Goal: Navigation & Orientation: Find specific page/section

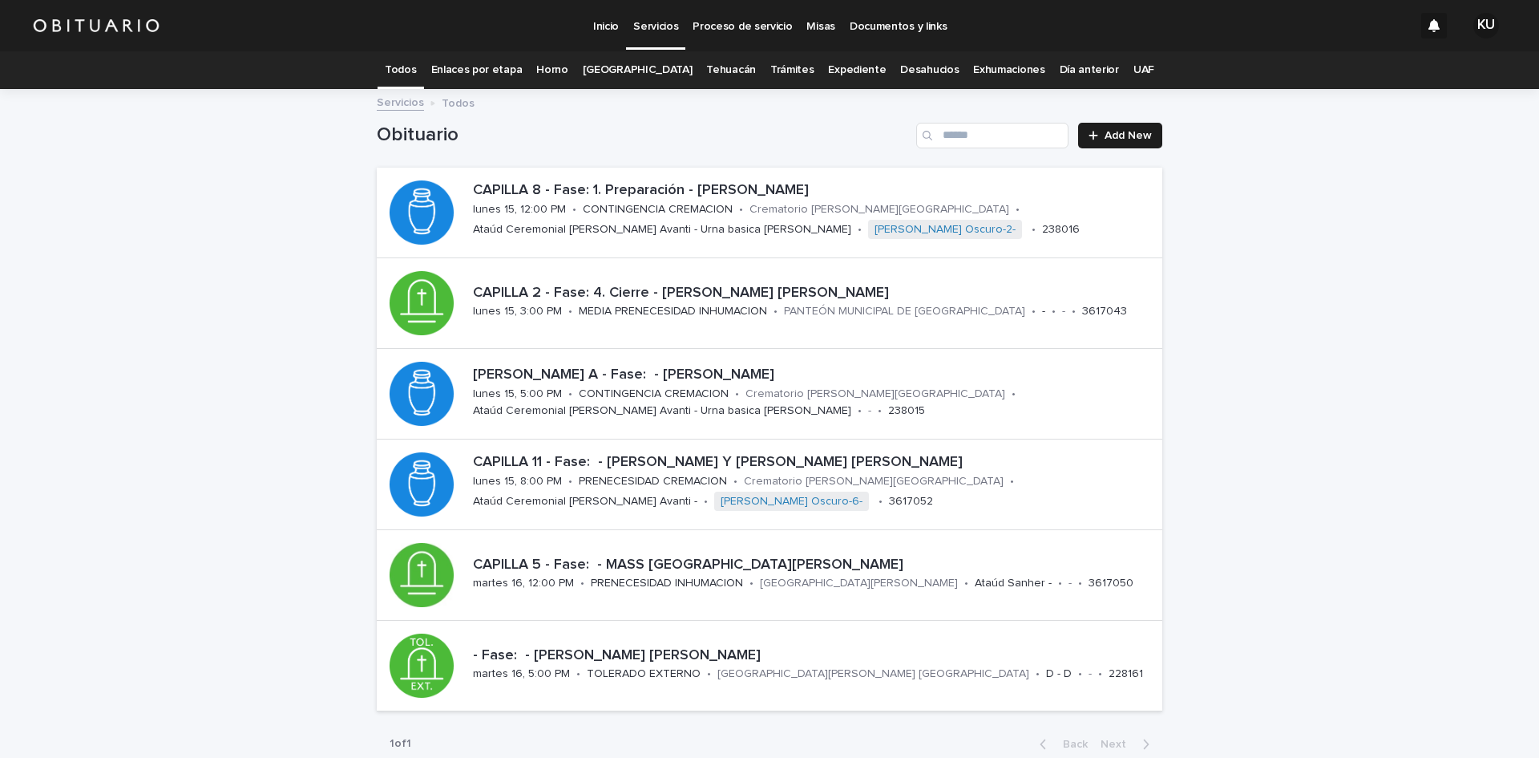
click at [640, 69] on link "[GEOGRAPHIC_DATA]" at bounding box center [638, 70] width 110 height 38
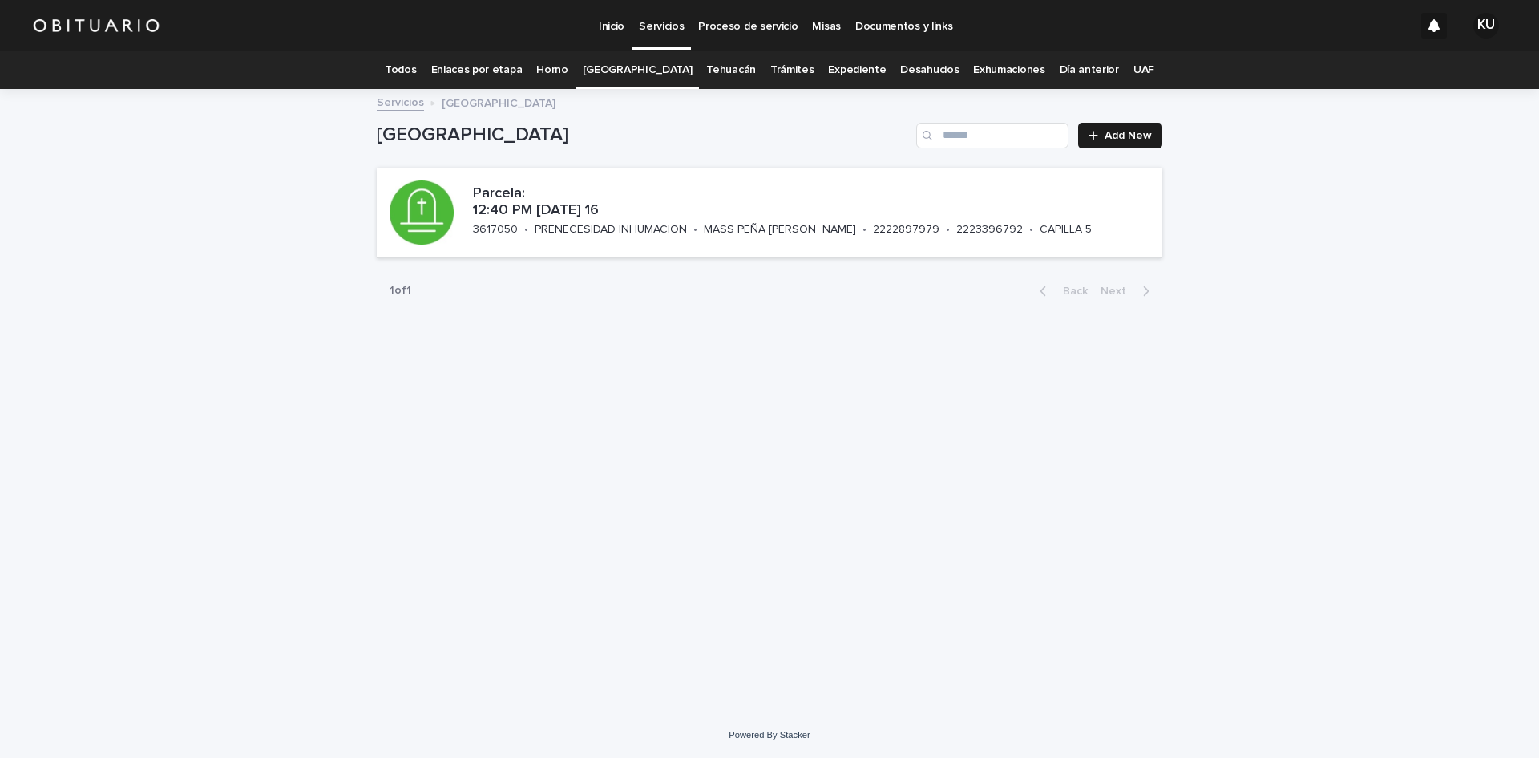
click at [416, 66] on link "Todos" at bounding box center [400, 70] width 31 height 38
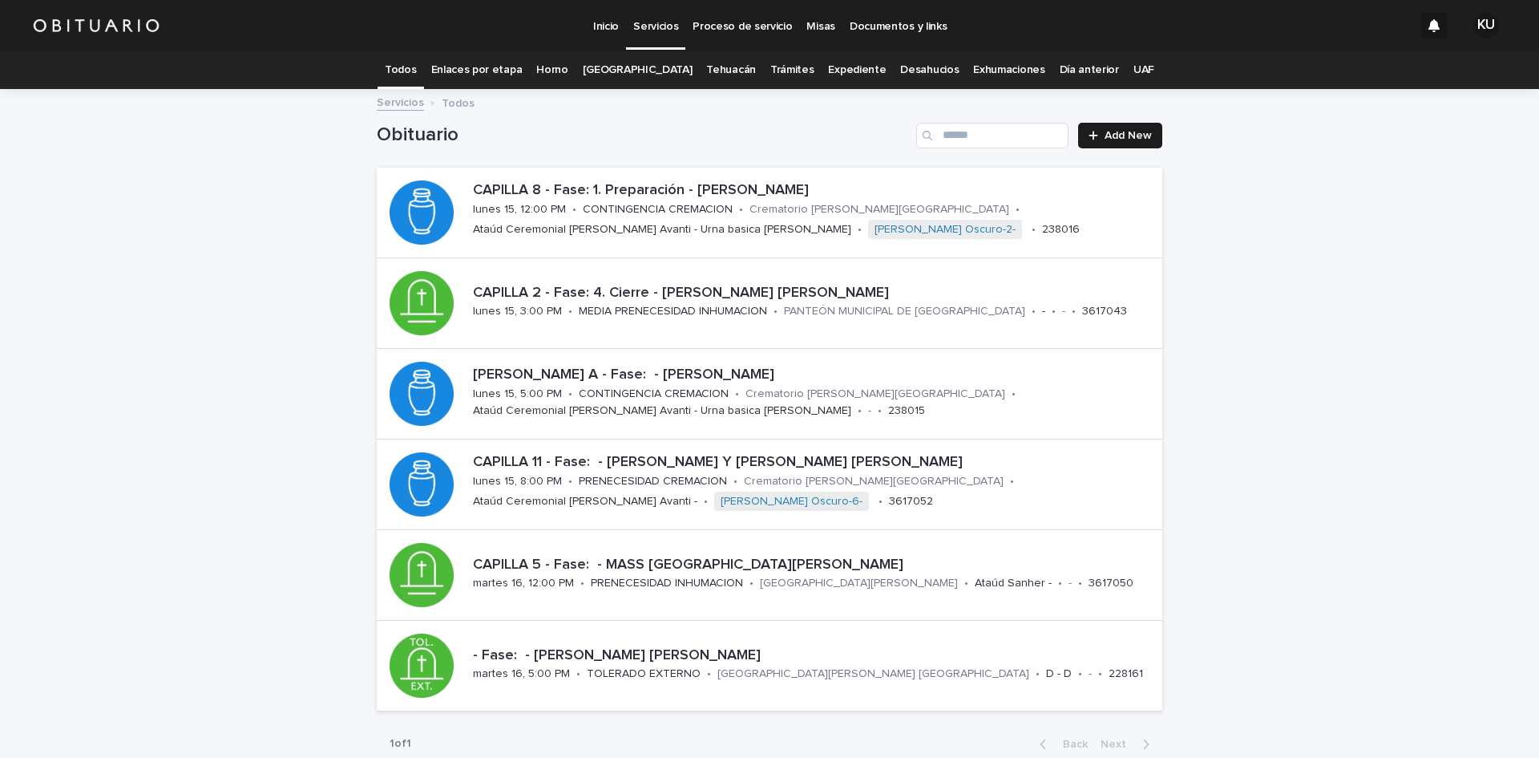
click at [771, 71] on link "Trámites" at bounding box center [793, 70] width 44 height 38
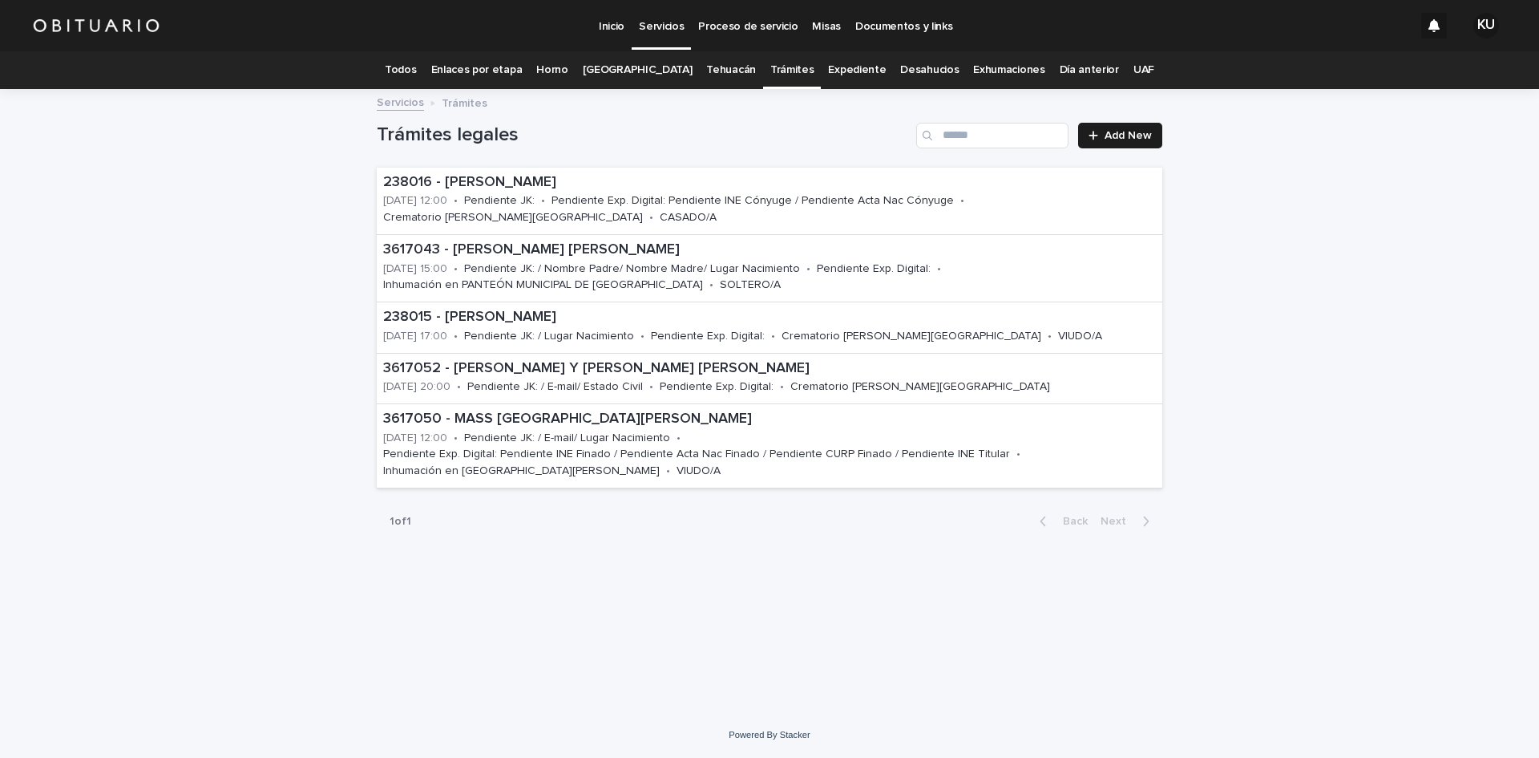
click at [416, 69] on link "Todos" at bounding box center [400, 70] width 31 height 38
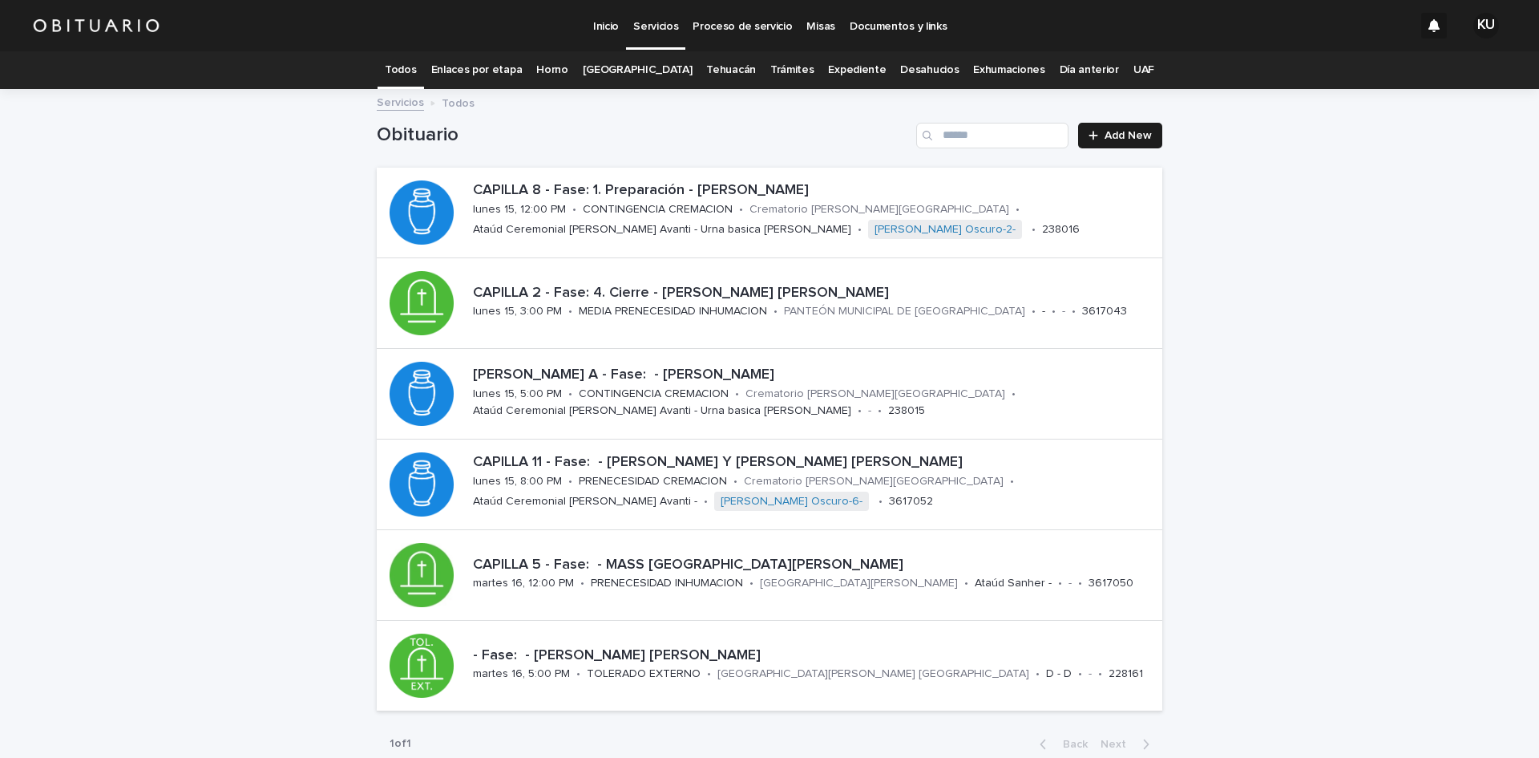
drag, startPoint x: 414, startPoint y: 80, endPoint x: 654, endPoint y: 60, distance: 241.4
click at [414, 80] on link "Todos" at bounding box center [400, 70] width 31 height 38
click at [775, 68] on link "Trámites" at bounding box center [793, 70] width 44 height 38
